Goal: Task Accomplishment & Management: Use online tool/utility

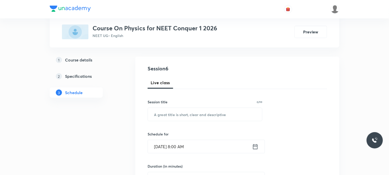
scroll to position [51, 0]
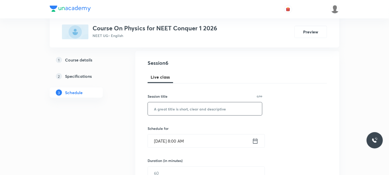
click at [239, 111] on input "text" at bounding box center [205, 108] width 114 height 13
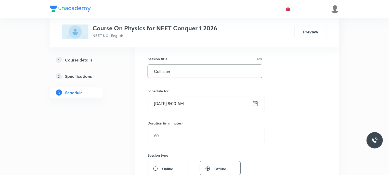
scroll to position [127, 0]
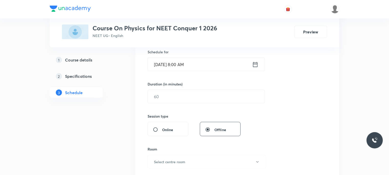
type input "Collision"
click at [254, 61] on icon at bounding box center [255, 64] width 6 height 7
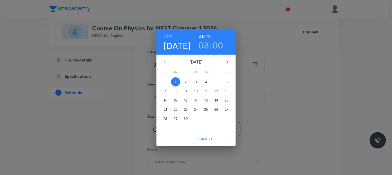
click at [206, 45] on h3 "08" at bounding box center [203, 45] width 10 height 11
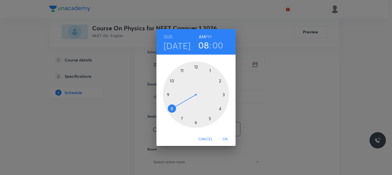
click at [168, 97] on div at bounding box center [196, 94] width 66 height 66
click at [222, 139] on span "OK" at bounding box center [225, 139] width 12 height 6
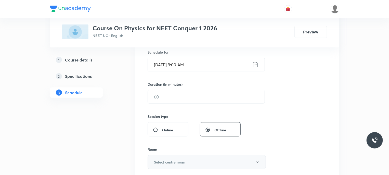
scroll to position [102, 0]
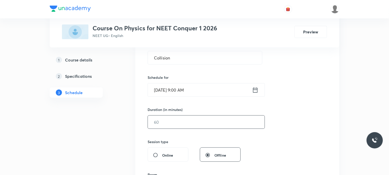
click at [181, 122] on input "text" at bounding box center [206, 121] width 117 height 13
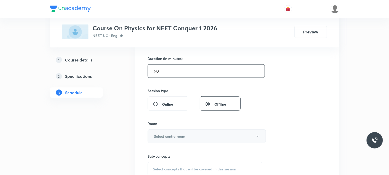
type input "90"
click at [192, 136] on button "Select centre room" at bounding box center [207, 136] width 118 height 14
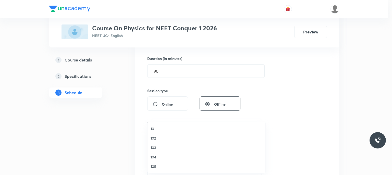
click at [182, 127] on span "101" at bounding box center [206, 128] width 112 height 5
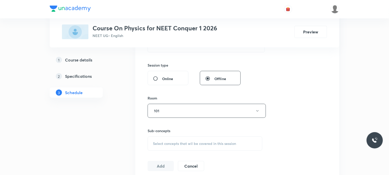
scroll to position [229, 0]
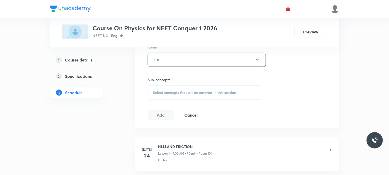
click at [183, 91] on span "Select concepts that wil be covered in this session" at bounding box center [194, 92] width 83 height 4
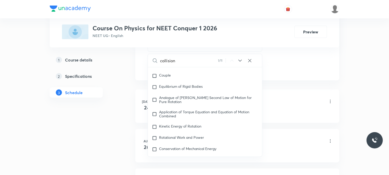
scroll to position [1391, 0]
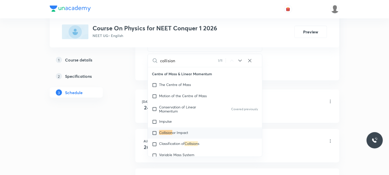
type input "collision"
click at [294, 92] on li "[DATE] NLM AND FRICTION Lesson 1 • 9:00 AM • 90 min • Room 101 Friction" at bounding box center [237, 105] width 204 height 33
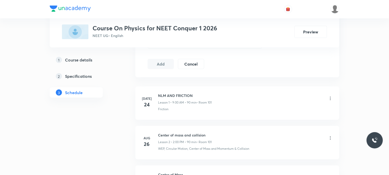
scroll to position [204, 0]
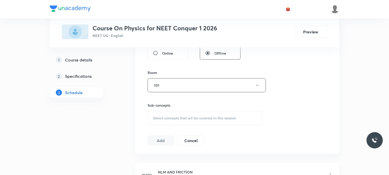
click at [191, 119] on span "Select concepts that wil be covered in this session" at bounding box center [194, 118] width 83 height 4
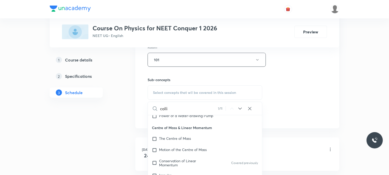
scroll to position [1391, 0]
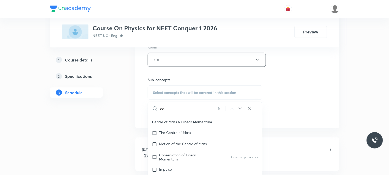
type input "colli"
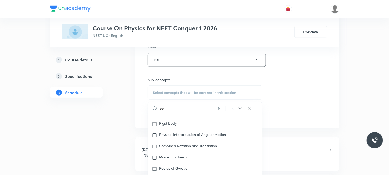
scroll to position [1417, 0]
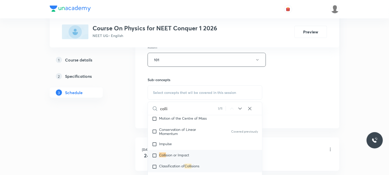
click at [170, 166] on span "Classification of" at bounding box center [171, 166] width 25 height 5
checkbox input "true"
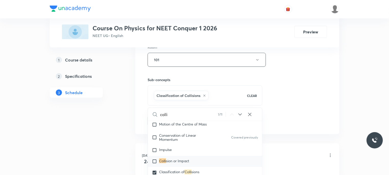
click at [115, 124] on div "1 Course details 2 Specifications 3 Schedule" at bounding box center [84, 115] width 69 height 517
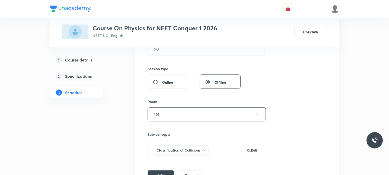
scroll to position [229, 0]
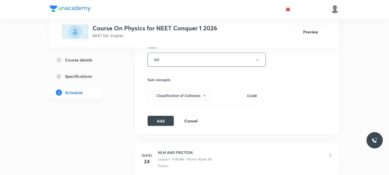
click at [219, 97] on div "Classification of Collisions" at bounding box center [197, 95] width 88 height 11
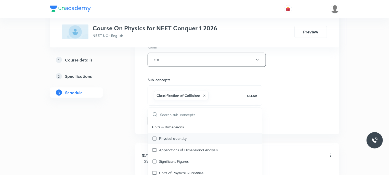
checkbox input "true"
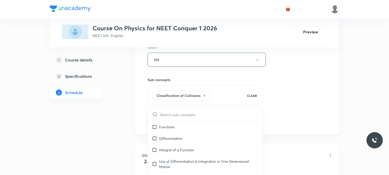
type input "c"
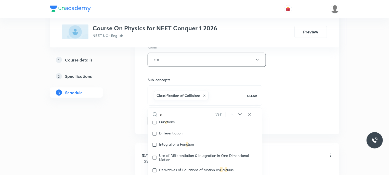
checkbox input "true"
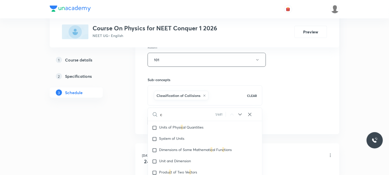
scroll to position [4, 0]
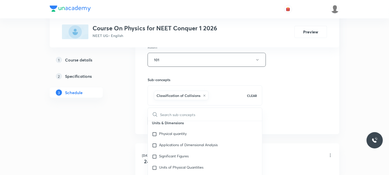
checkbox input "true"
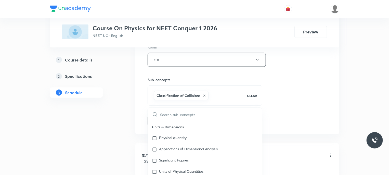
type input "c"
checkbox input "true"
type input "ce"
checkbox input "true"
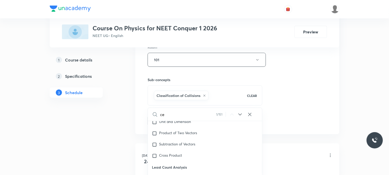
type input "cen"
checkbox input "true"
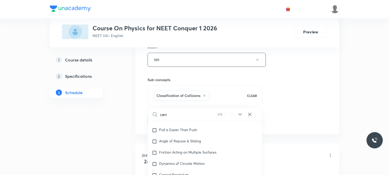
scroll to position [1343, 0]
type input "cent"
checkbox input "true"
type input "center"
checkbox input "true"
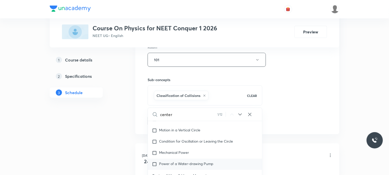
type input "center o"
checkbox input "true"
type input "center of"
checkbox input "true"
type input "center of"
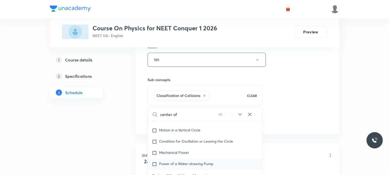
checkbox input "true"
type input "center of m"
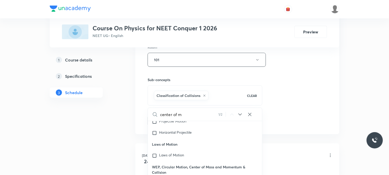
checkbox input "true"
type input "center of ma"
checkbox input "true"
type input "center of mass"
checkbox input "true"
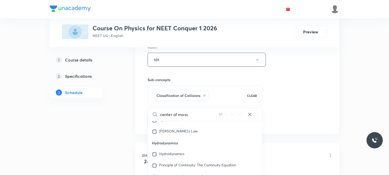
scroll to position [2839, 0]
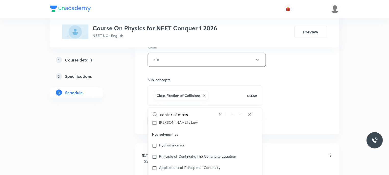
type input "center of mas"
checkbox input "true"
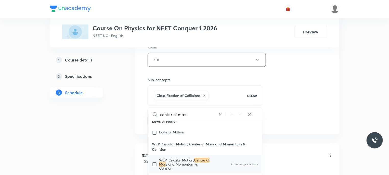
scroll to position [2737, 0]
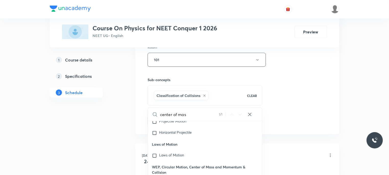
type input "center of ma"
checkbox input "true"
type input "center o"
checkbox input "true"
type input "cent"
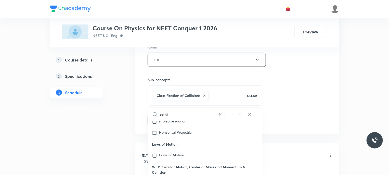
checkbox input "true"
type input "c"
checkbox input "true"
click at [112, 121] on div "1 Course details 2 Specifications 3 Schedule" at bounding box center [84, 115] width 69 height 517
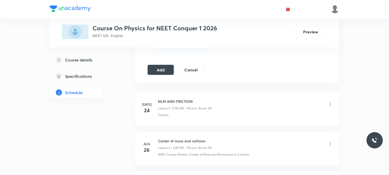
scroll to position [229, 0]
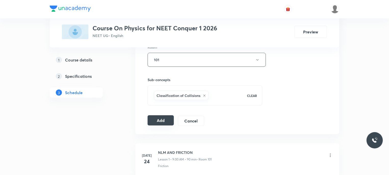
click at [156, 123] on button "Add" at bounding box center [161, 120] width 26 height 10
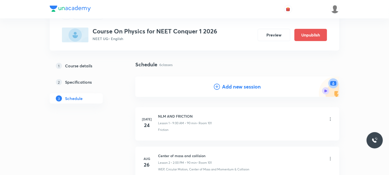
scroll to position [153, 0]
